Goal: Task Accomplishment & Management: Use online tool/utility

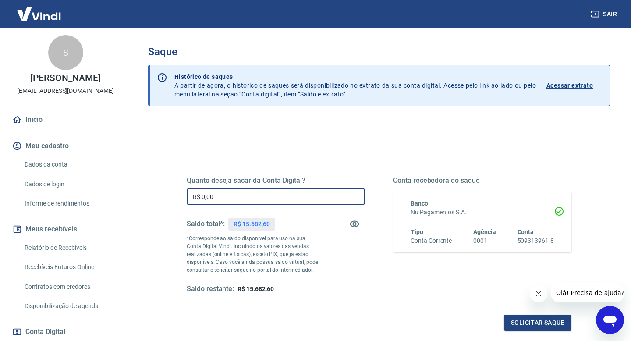
click at [238, 198] on input "R$ 0,00" at bounding box center [276, 196] width 178 height 16
type input "R$ 15.682,60"
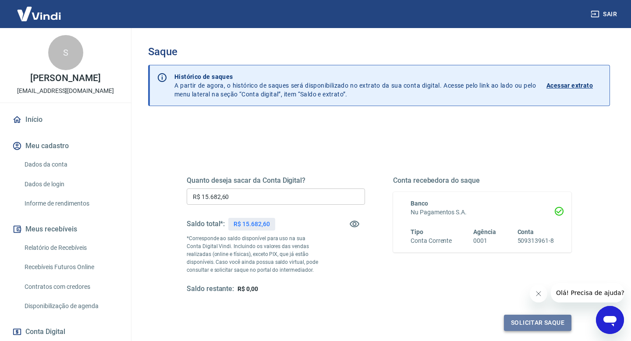
click at [543, 325] on button "Solicitar saque" at bounding box center [537, 323] width 67 height 16
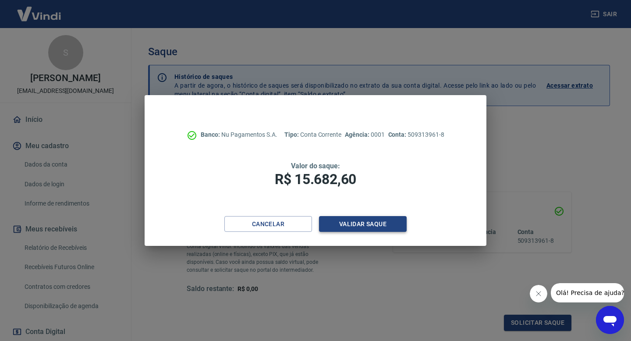
click at [389, 226] on button "Validar saque" at bounding box center [363, 224] width 88 height 16
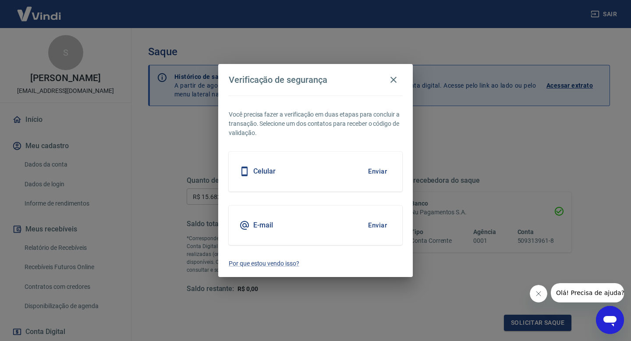
click at [384, 230] on button "Enviar" at bounding box center [377, 225] width 28 height 18
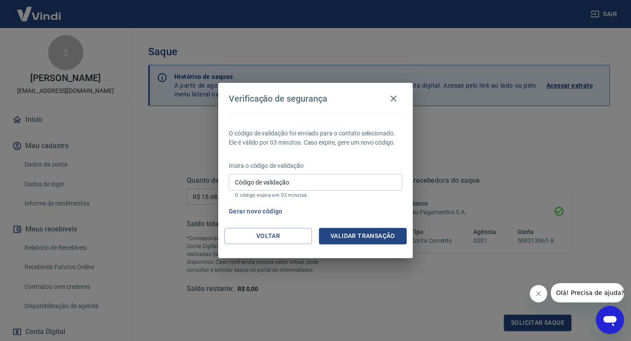
click at [324, 184] on input "Código de validação" at bounding box center [315, 182] width 173 height 16
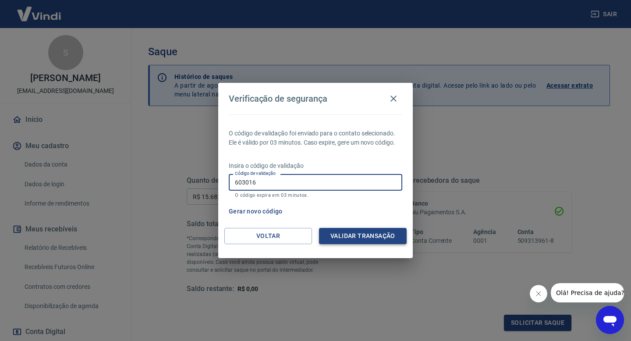
type input "603016"
click at [377, 233] on button "Validar transação" at bounding box center [363, 236] width 88 height 16
